Goal: Information Seeking & Learning: Learn about a topic

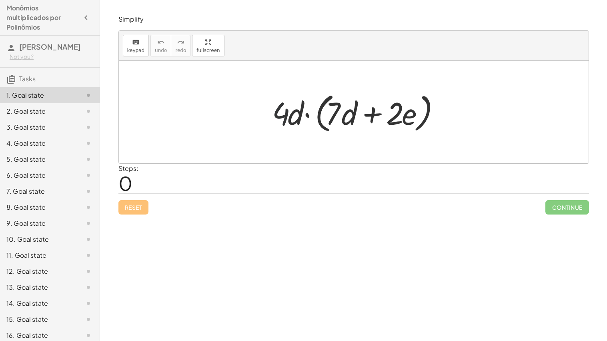
click at [285, 111] on div at bounding box center [356, 112] width 177 height 46
drag, startPoint x: 285, startPoint y: 111, endPoint x: 285, endPoint y: 98, distance: 13.6
click at [285, 98] on div at bounding box center [356, 112] width 177 height 46
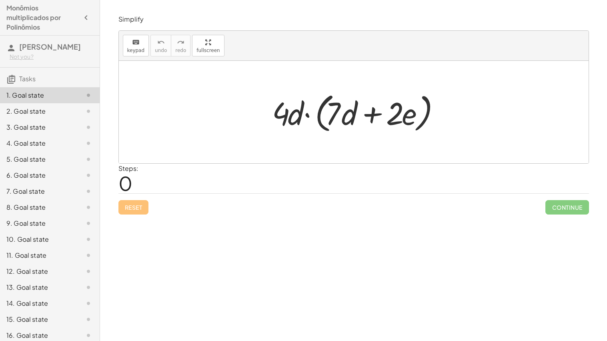
click at [287, 104] on div at bounding box center [356, 112] width 177 height 46
drag, startPoint x: 287, startPoint y: 104, endPoint x: 404, endPoint y: 104, distance: 116.9
click at [404, 104] on div at bounding box center [356, 112] width 177 height 46
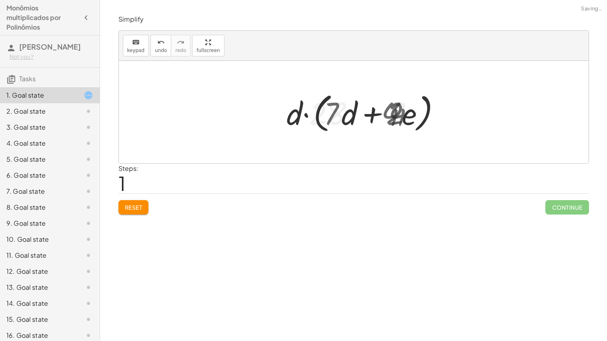
click at [404, 104] on div at bounding box center [356, 112] width 177 height 46
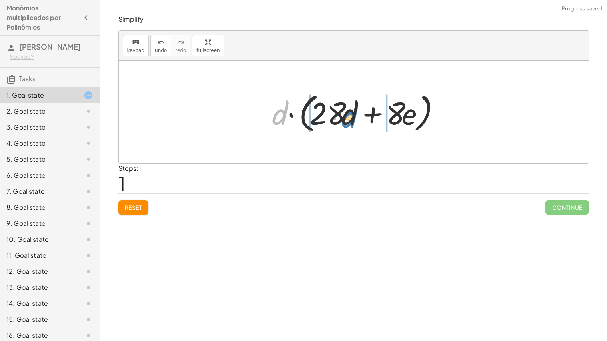
drag, startPoint x: 283, startPoint y: 117, endPoint x: 353, endPoint y: 120, distance: 70.1
click at [353, 120] on div at bounding box center [356, 112] width 177 height 46
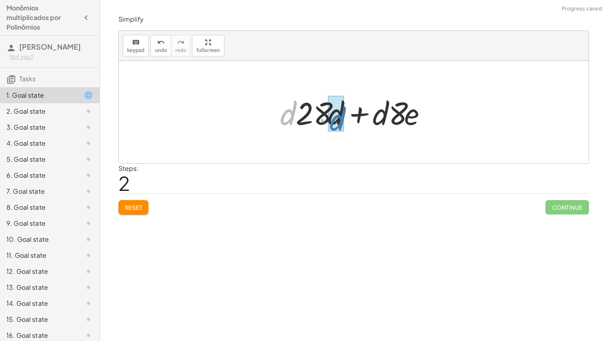
drag, startPoint x: 288, startPoint y: 121, endPoint x: 338, endPoint y: 126, distance: 50.0
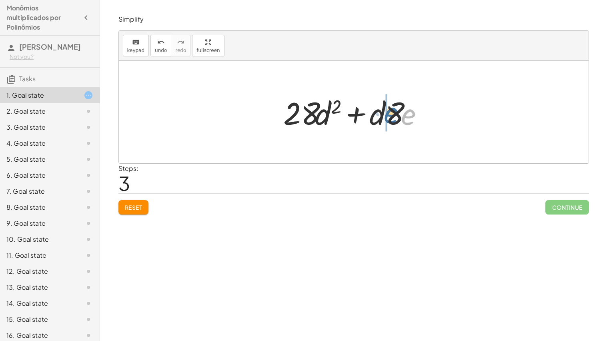
drag, startPoint x: 410, startPoint y: 118, endPoint x: 393, endPoint y: 117, distance: 16.9
click at [393, 117] on div at bounding box center [356, 112] width 155 height 41
drag, startPoint x: 413, startPoint y: 123, endPoint x: 381, endPoint y: 123, distance: 31.2
click at [381, 123] on div at bounding box center [356, 112] width 155 height 41
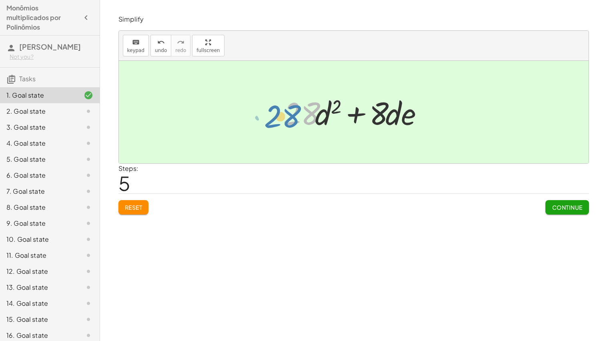
drag, startPoint x: 293, startPoint y: 119, endPoint x: 276, endPoint y: 122, distance: 17.0
click at [276, 122] on div "· 4 · d · ( + · 7 · d + · 2 · e ) · d · ( + · 7 · d · 4 + · 2 · e · 4 ) · d · (…" at bounding box center [353, 112] width 165 height 45
click at [571, 203] on button "Continue" at bounding box center [567, 207] width 43 height 14
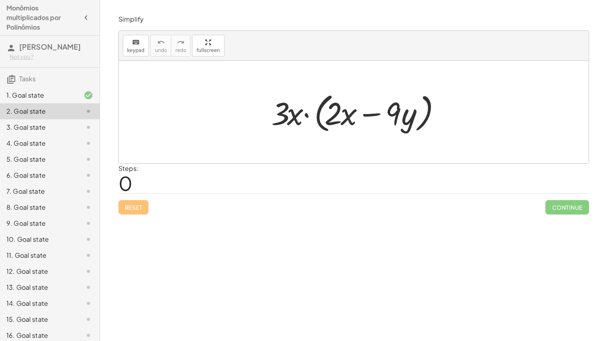
click at [124, 210] on div "Reset Continue" at bounding box center [353, 203] width 471 height 21
drag, startPoint x: 279, startPoint y: 117, endPoint x: 292, endPoint y: 117, distance: 13.2
click at [292, 117] on div at bounding box center [356, 112] width 179 height 46
drag, startPoint x: 285, startPoint y: 115, endPoint x: 295, endPoint y: 118, distance: 10.4
click at [295, 118] on div at bounding box center [356, 112] width 179 height 46
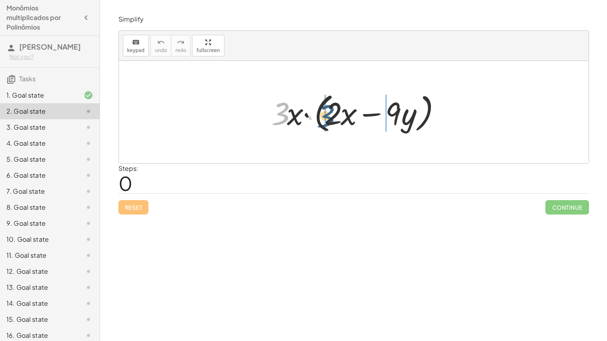
drag, startPoint x: 285, startPoint y: 116, endPoint x: 335, endPoint y: 118, distance: 50.1
click at [335, 118] on div at bounding box center [356, 112] width 179 height 46
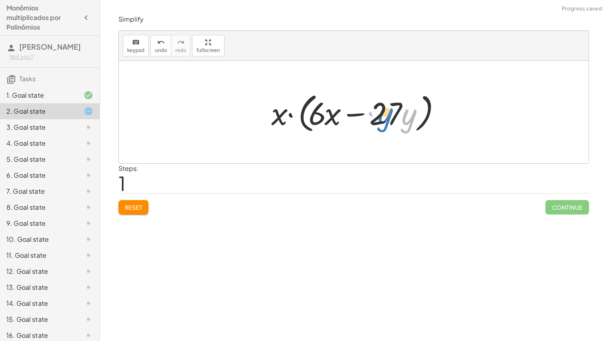
drag, startPoint x: 410, startPoint y: 115, endPoint x: 386, endPoint y: 114, distance: 23.7
click at [386, 114] on div at bounding box center [356, 112] width 179 height 46
drag, startPoint x: 325, startPoint y: 115, endPoint x: 371, endPoint y: 118, distance: 46.1
click at [371, 118] on div at bounding box center [356, 112] width 179 height 46
drag, startPoint x: 403, startPoint y: 121, endPoint x: 327, endPoint y: 116, distance: 76.2
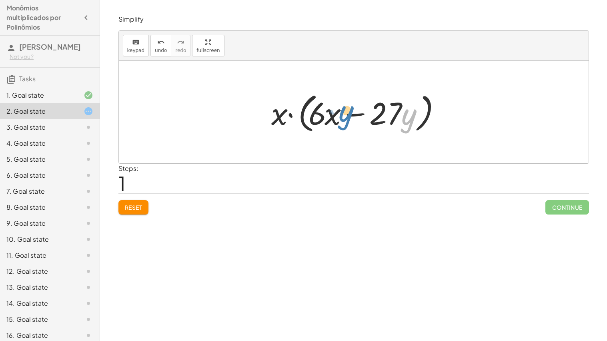
click at [327, 116] on div at bounding box center [356, 112] width 179 height 46
drag, startPoint x: 334, startPoint y: 120, endPoint x: 419, endPoint y: 120, distance: 84.9
click at [419, 120] on div at bounding box center [356, 112] width 179 height 46
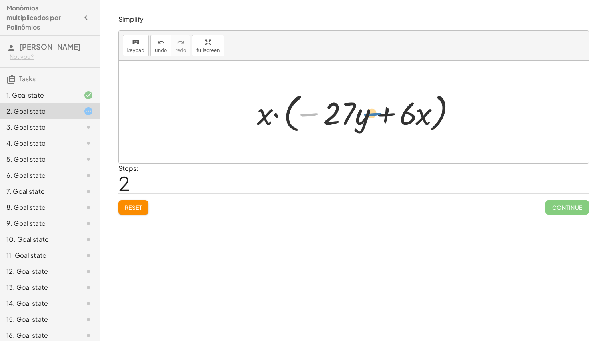
drag, startPoint x: 313, startPoint y: 113, endPoint x: 385, endPoint y: 111, distance: 72.5
click at [385, 111] on div at bounding box center [356, 112] width 207 height 46
drag, startPoint x: 416, startPoint y: 118, endPoint x: 362, endPoint y: 120, distance: 53.3
click at [362, 120] on div at bounding box center [356, 112] width 207 height 46
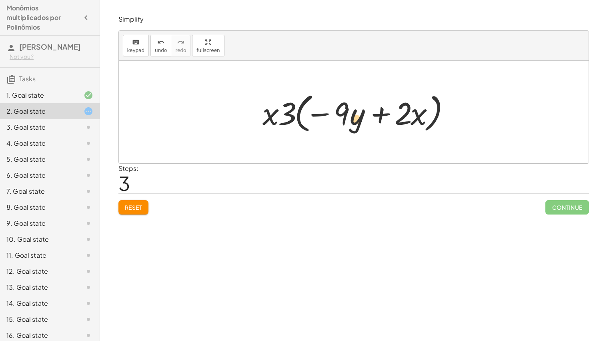
drag, startPoint x: 418, startPoint y: 125, endPoint x: 354, endPoint y: 131, distance: 63.9
click at [354, 131] on div at bounding box center [357, 112] width 197 height 46
drag, startPoint x: 339, startPoint y: 112, endPoint x: 398, endPoint y: 111, distance: 58.5
click at [398, 111] on div at bounding box center [357, 112] width 197 height 46
drag, startPoint x: 288, startPoint y: 114, endPoint x: 347, endPoint y: 113, distance: 59.2
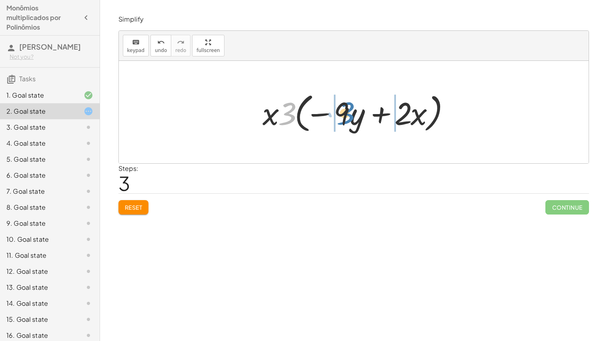
click at [347, 113] on div at bounding box center [357, 112] width 197 height 46
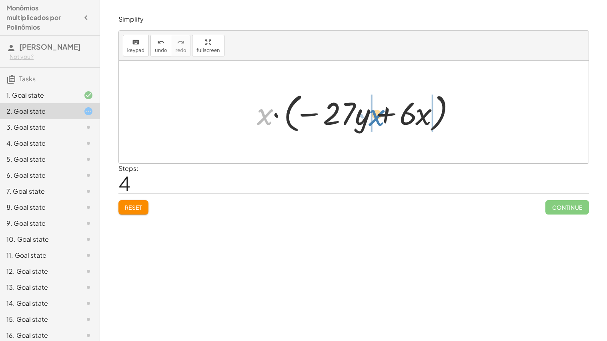
drag, startPoint x: 257, startPoint y: 119, endPoint x: 369, endPoint y: 120, distance: 112.1
click at [369, 120] on div at bounding box center [356, 112] width 207 height 46
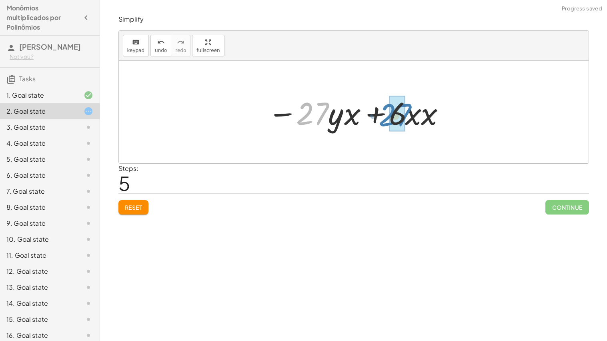
drag, startPoint x: 308, startPoint y: 115, endPoint x: 398, endPoint y: 117, distance: 89.7
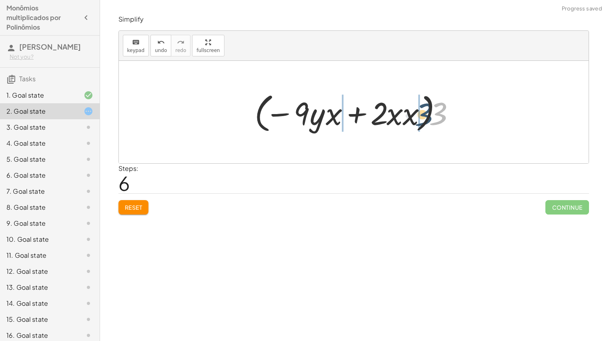
drag, startPoint x: 434, startPoint y: 122, endPoint x: 413, endPoint y: 123, distance: 20.8
click at [413, 123] on div at bounding box center [357, 112] width 213 height 46
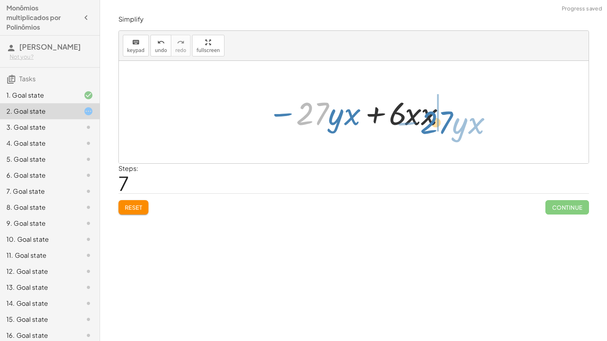
drag, startPoint x: 321, startPoint y: 106, endPoint x: 450, endPoint y: 114, distance: 129.2
click at [450, 114] on div at bounding box center [357, 112] width 186 height 41
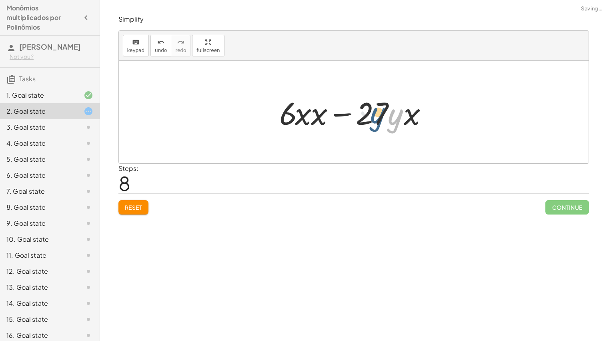
drag, startPoint x: 395, startPoint y: 117, endPoint x: 366, endPoint y: 114, distance: 29.0
click at [366, 114] on div at bounding box center [356, 112] width 163 height 41
drag, startPoint x: 316, startPoint y: 117, endPoint x: 364, endPoint y: 117, distance: 47.6
click at [364, 117] on div at bounding box center [356, 112] width 163 height 41
drag, startPoint x: 300, startPoint y: 120, endPoint x: 354, endPoint y: 132, distance: 55.3
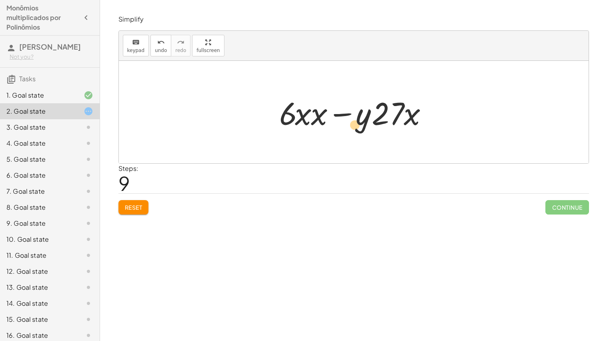
click at [354, 132] on div at bounding box center [356, 112] width 163 height 41
drag, startPoint x: 300, startPoint y: 119, endPoint x: 361, endPoint y: 122, distance: 61.0
click at [361, 122] on div at bounding box center [356, 112] width 163 height 41
drag, startPoint x: 410, startPoint y: 112, endPoint x: 355, endPoint y: 125, distance: 56.0
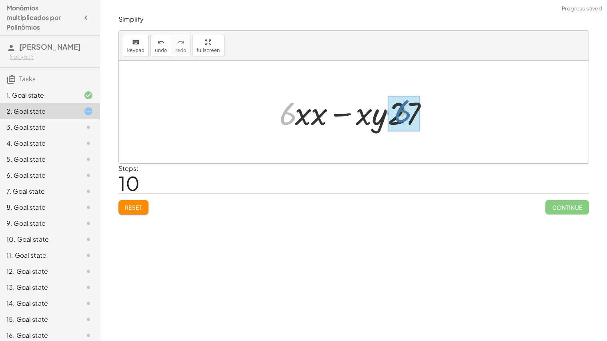
drag, startPoint x: 289, startPoint y: 108, endPoint x: 407, endPoint y: 106, distance: 117.3
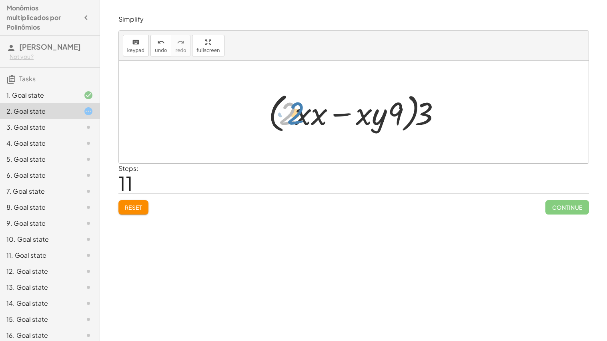
drag, startPoint x: 294, startPoint y: 120, endPoint x: 300, endPoint y: 120, distance: 6.4
click at [300, 120] on div at bounding box center [357, 112] width 184 height 46
drag, startPoint x: 305, startPoint y: 119, endPoint x: 314, endPoint y: 117, distance: 9.3
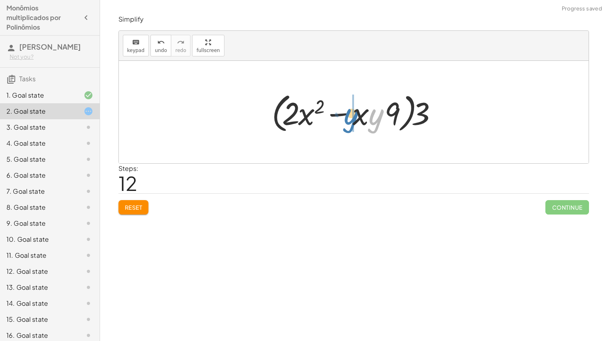
drag, startPoint x: 369, startPoint y: 118, endPoint x: 337, endPoint y: 119, distance: 32.0
click at [337, 119] on div at bounding box center [357, 112] width 178 height 46
drag, startPoint x: 371, startPoint y: 121, endPoint x: 297, endPoint y: 122, distance: 74.1
click at [297, 122] on div at bounding box center [357, 112] width 178 height 46
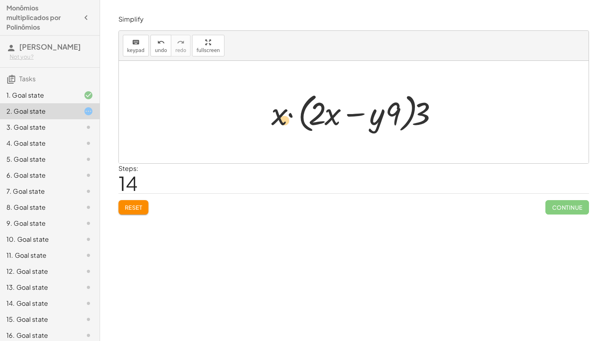
drag, startPoint x: 335, startPoint y: 118, endPoint x: 286, endPoint y: 125, distance: 49.7
click at [286, 125] on div at bounding box center [356, 112] width 179 height 46
drag, startPoint x: 274, startPoint y: 110, endPoint x: 329, endPoint y: 116, distance: 55.5
click at [329, 116] on div at bounding box center [356, 112] width 179 height 46
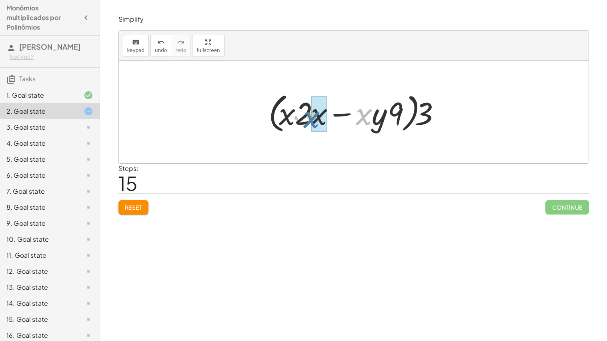
drag, startPoint x: 357, startPoint y: 110, endPoint x: 307, endPoint y: 112, distance: 49.3
click at [307, 112] on div at bounding box center [357, 112] width 184 height 46
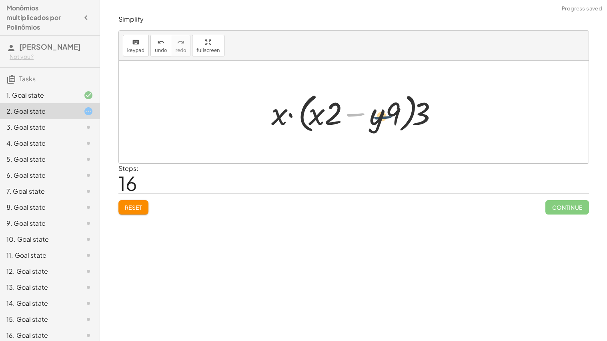
drag, startPoint x: 353, startPoint y: 115, endPoint x: 382, endPoint y: 118, distance: 29.4
click at [382, 118] on div at bounding box center [356, 112] width 179 height 46
drag, startPoint x: 397, startPoint y: 114, endPoint x: 320, endPoint y: 111, distance: 77.7
click at [320, 111] on div at bounding box center [356, 112] width 179 height 46
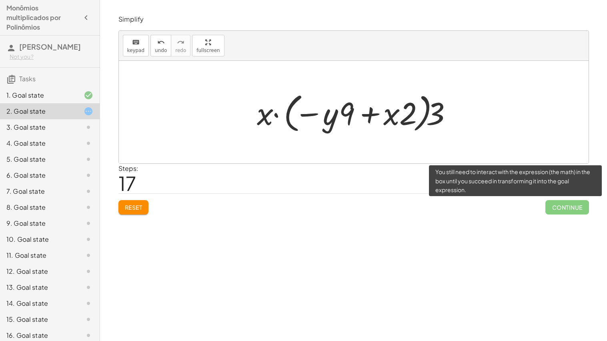
click at [562, 209] on span "Continue" at bounding box center [567, 207] width 43 height 14
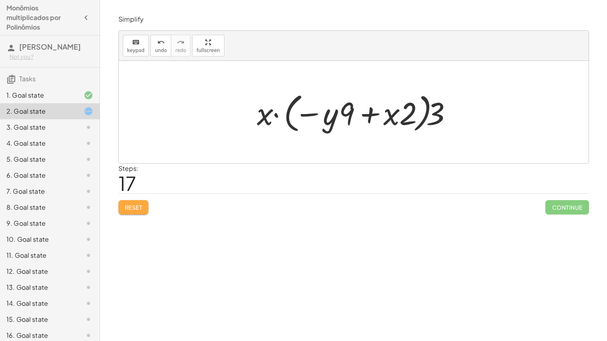
click at [139, 206] on span "Reset" at bounding box center [134, 207] width 18 height 7
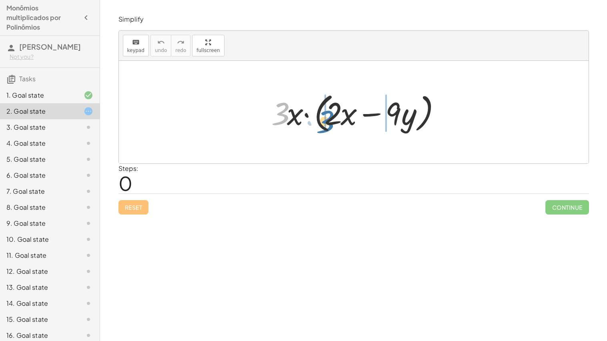
drag, startPoint x: 286, startPoint y: 106, endPoint x: 336, endPoint y: 114, distance: 50.2
click at [336, 114] on div at bounding box center [356, 112] width 179 height 46
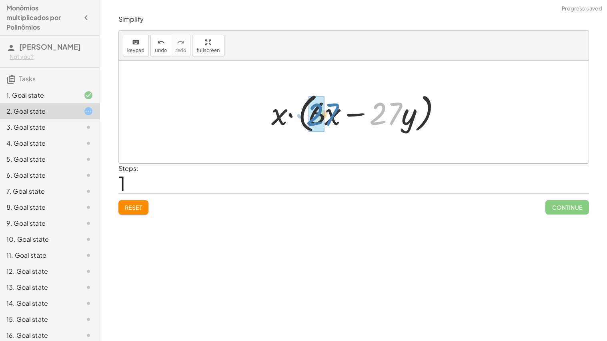
drag, startPoint x: 388, startPoint y: 121, endPoint x: 324, endPoint y: 122, distance: 63.7
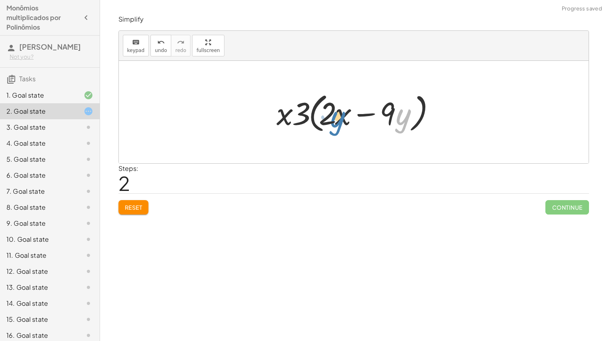
drag, startPoint x: 400, startPoint y: 126, endPoint x: 335, endPoint y: 129, distance: 65.3
click at [335, 129] on div at bounding box center [357, 112] width 168 height 46
drag, startPoint x: 280, startPoint y: 124, endPoint x: 340, endPoint y: 131, distance: 60.5
click at [340, 131] on div at bounding box center [357, 112] width 168 height 46
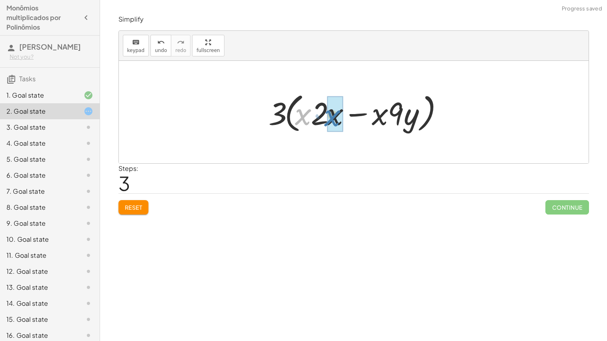
drag, startPoint x: 305, startPoint y: 114, endPoint x: 335, endPoint y: 116, distance: 30.5
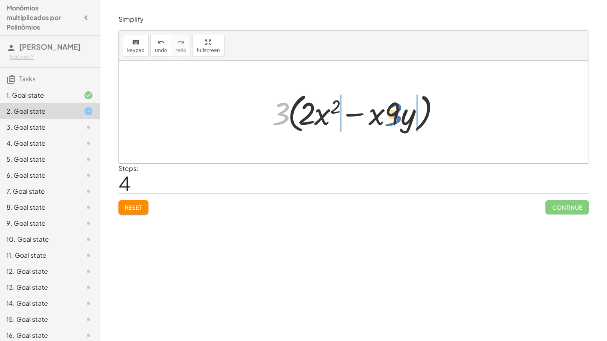
drag, startPoint x: 285, startPoint y: 103, endPoint x: 398, endPoint y: 104, distance: 113.7
click at [398, 104] on div at bounding box center [357, 112] width 178 height 46
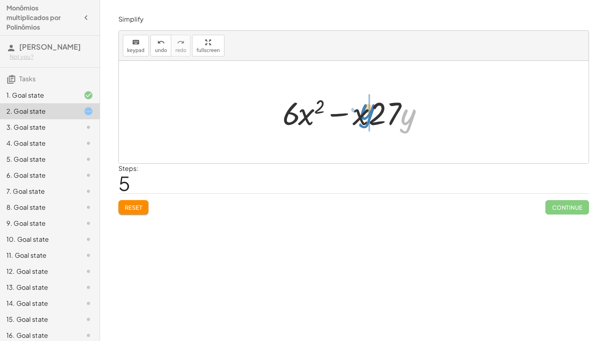
drag, startPoint x: 405, startPoint y: 117, endPoint x: 363, endPoint y: 112, distance: 42.4
click at [363, 112] on div at bounding box center [357, 112] width 157 height 41
drag, startPoint x: 369, startPoint y: 120, endPoint x: 302, endPoint y: 118, distance: 67.7
click at [302, 118] on div at bounding box center [357, 112] width 157 height 41
drag, startPoint x: 389, startPoint y: 120, endPoint x: 380, endPoint y: 118, distance: 8.7
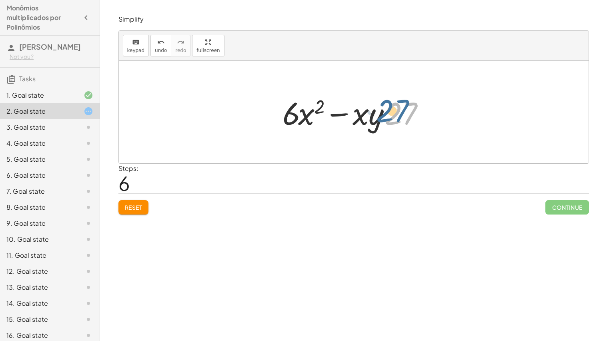
click at [380, 118] on div at bounding box center [357, 112] width 157 height 41
drag, startPoint x: 380, startPoint y: 118, endPoint x: 367, endPoint y: 117, distance: 12.9
click at [367, 117] on div at bounding box center [357, 112] width 157 height 41
drag, startPoint x: 399, startPoint y: 115, endPoint x: 365, endPoint y: 119, distance: 34.6
click at [365, 119] on div at bounding box center [357, 112] width 157 height 41
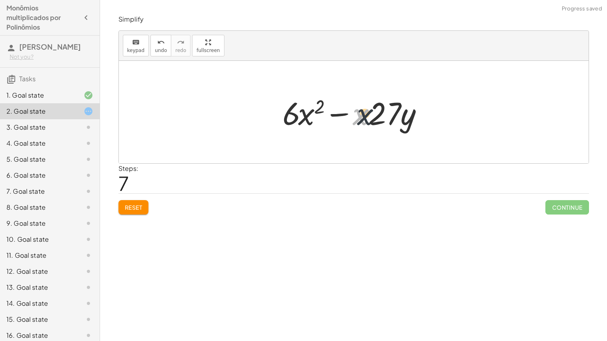
drag, startPoint x: 361, startPoint y: 121, endPoint x: 373, endPoint y: 121, distance: 12.0
click at [373, 121] on div at bounding box center [357, 112] width 157 height 41
drag, startPoint x: 365, startPoint y: 117, endPoint x: 416, endPoint y: 111, distance: 51.1
click at [416, 111] on div at bounding box center [357, 112] width 157 height 41
drag, startPoint x: 405, startPoint y: 114, endPoint x: 381, endPoint y: 104, distance: 26.5
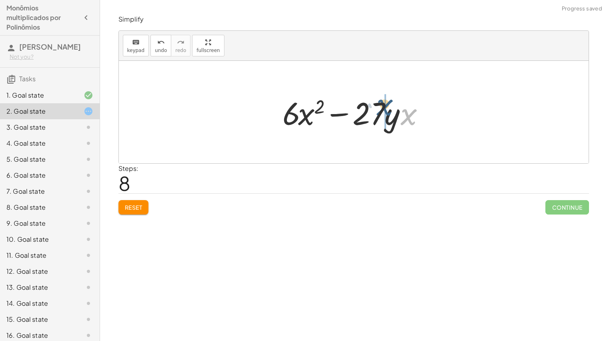
click at [381, 104] on div at bounding box center [357, 112] width 157 height 41
